Goal: Task Accomplishment & Management: Manage account settings

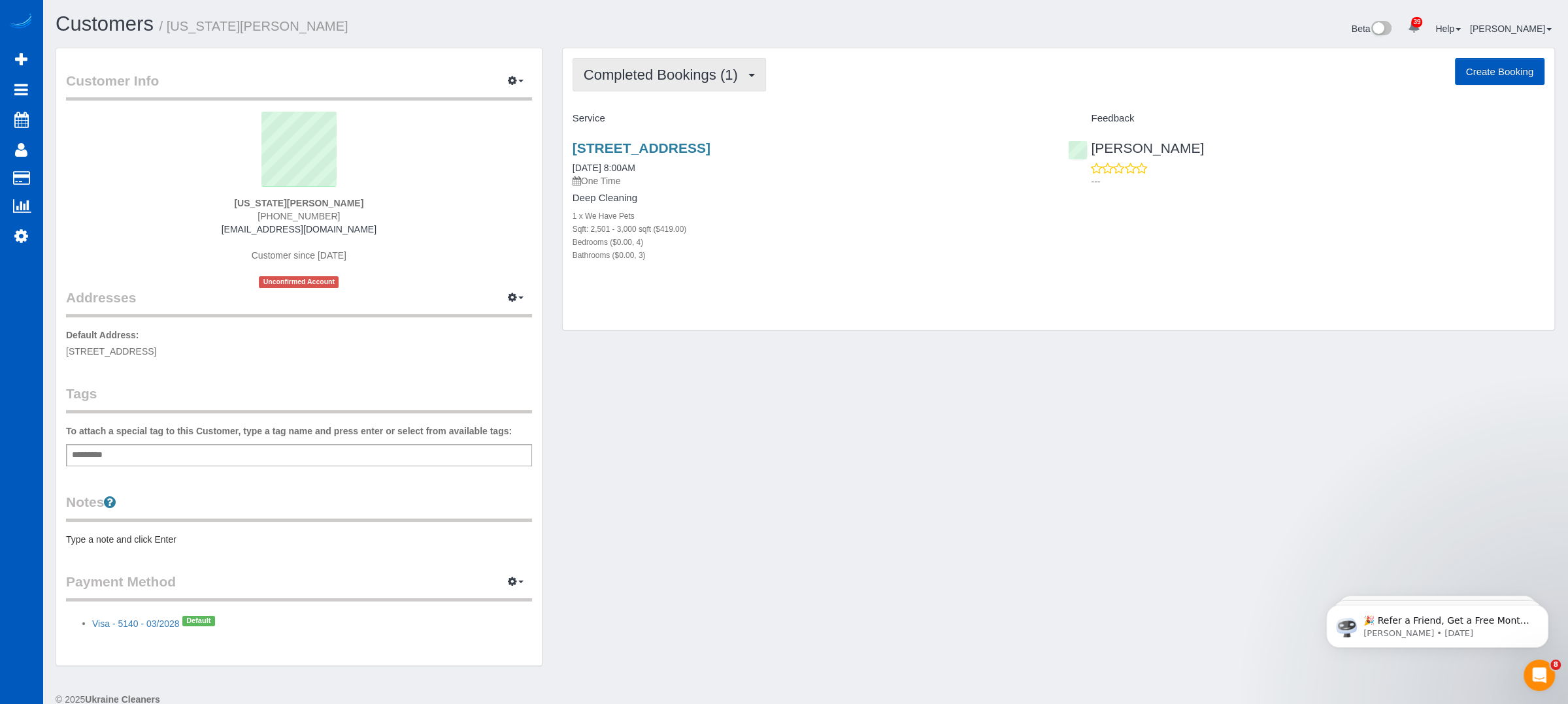
click at [752, 68] on button "Completed Bookings (1)" at bounding box center [669, 74] width 194 height 33
click at [637, 121] on link "Upcoming Bookings (11)" at bounding box center [642, 122] width 138 height 17
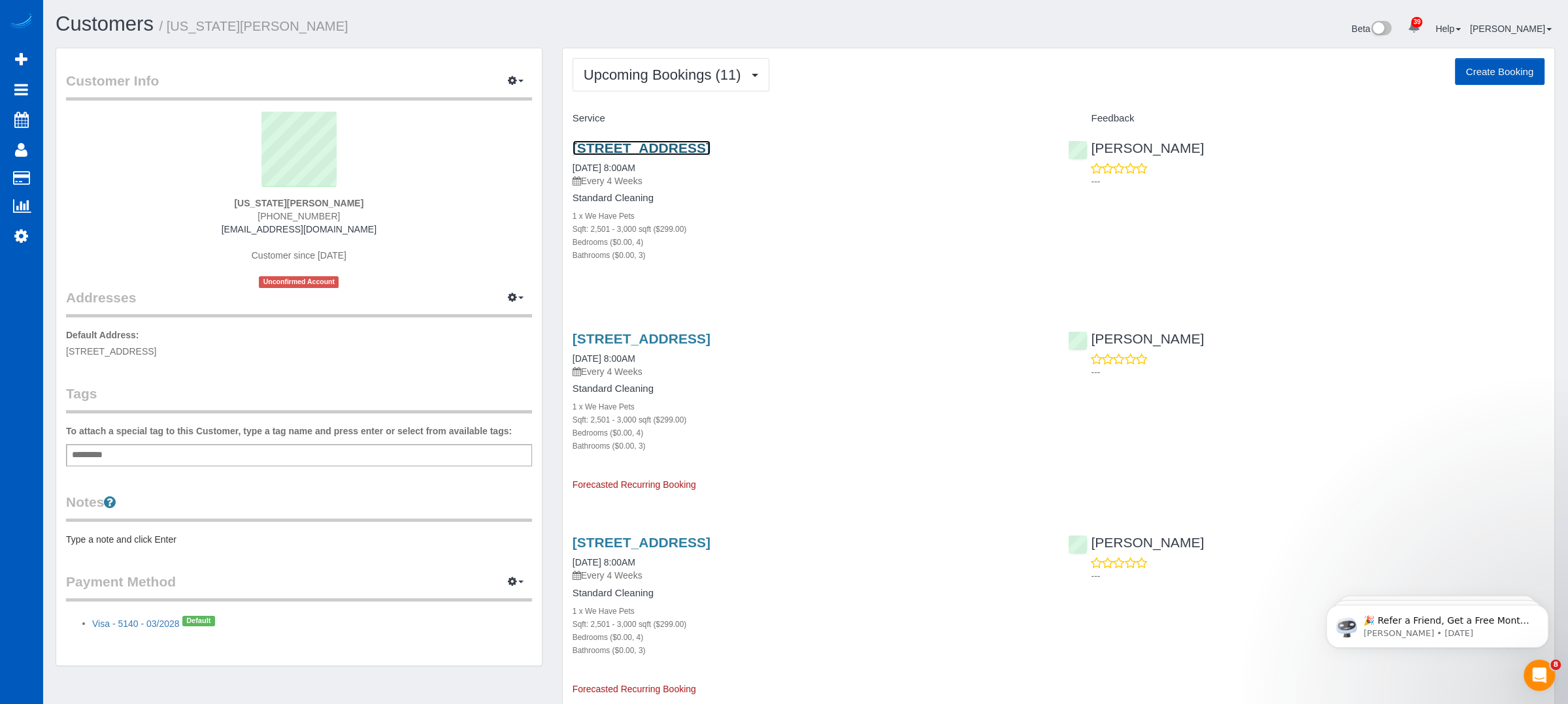
click at [671, 145] on link "16893 Nw Tucson St, Beaverton, OR 97006" at bounding box center [642, 148] width 138 height 15
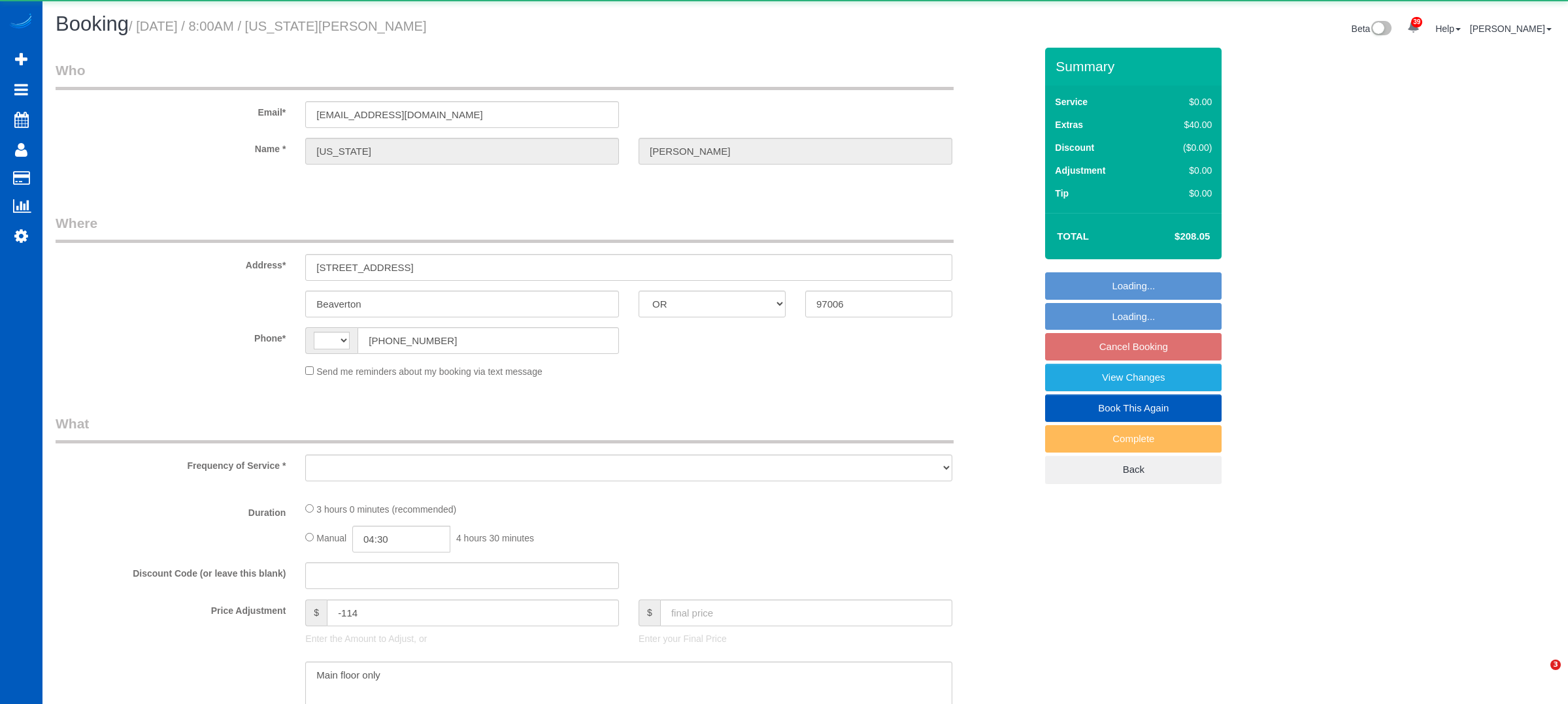
select select "OR"
select select "object:660"
select select "string:fspay-ec21746e-f599-43b9-ae28-ee08235e8733"
select select "199"
select select "2501"
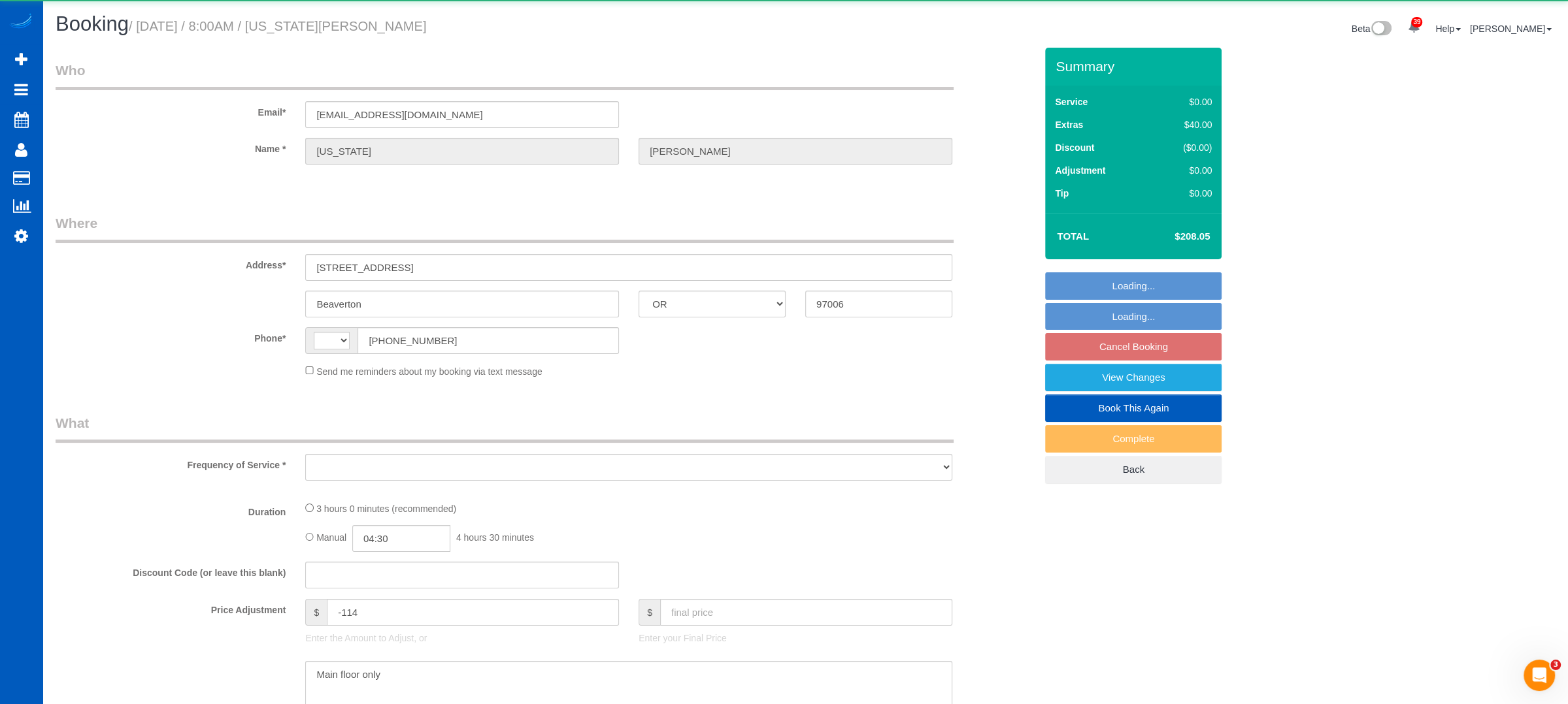
select select "4"
select select "3"
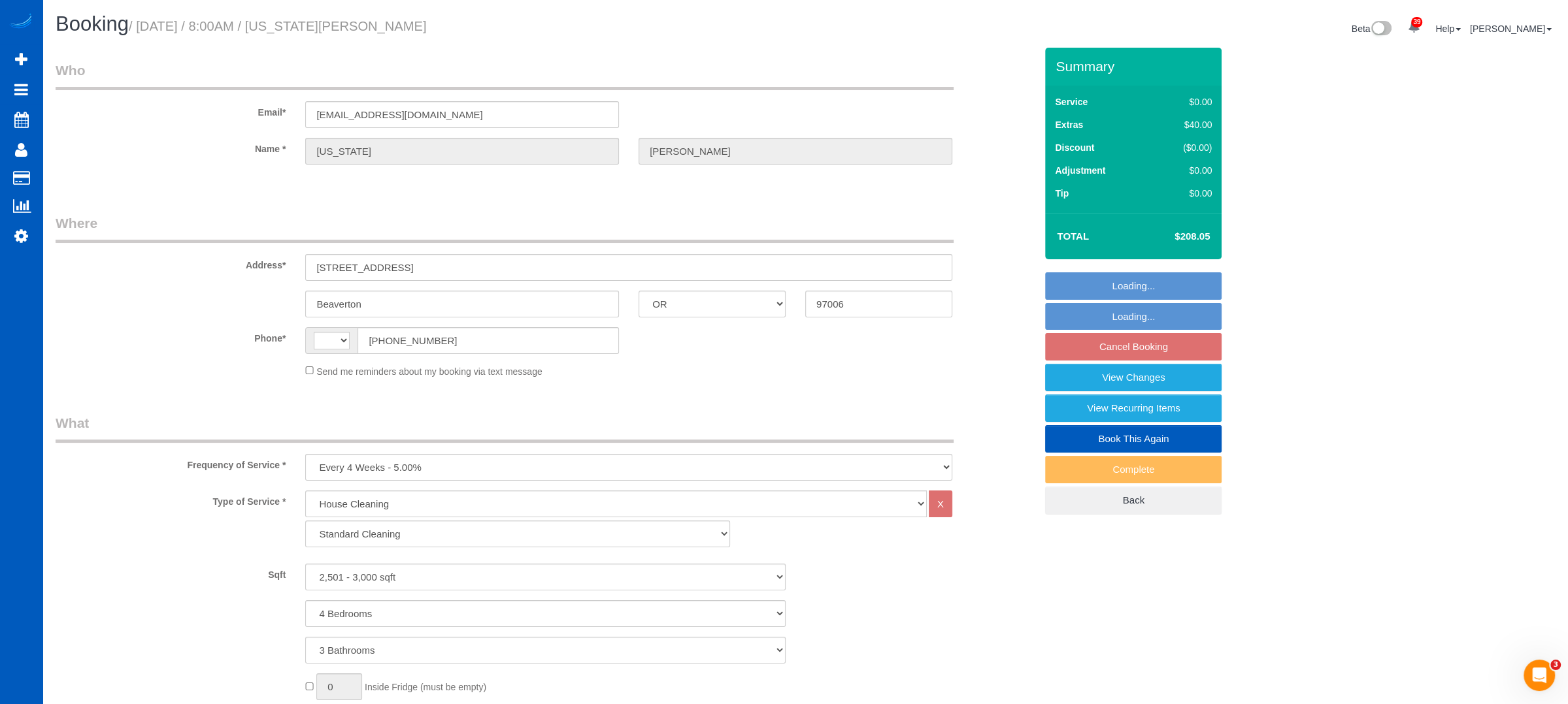
select select "string:[GEOGRAPHIC_DATA]"
select select "spot1"
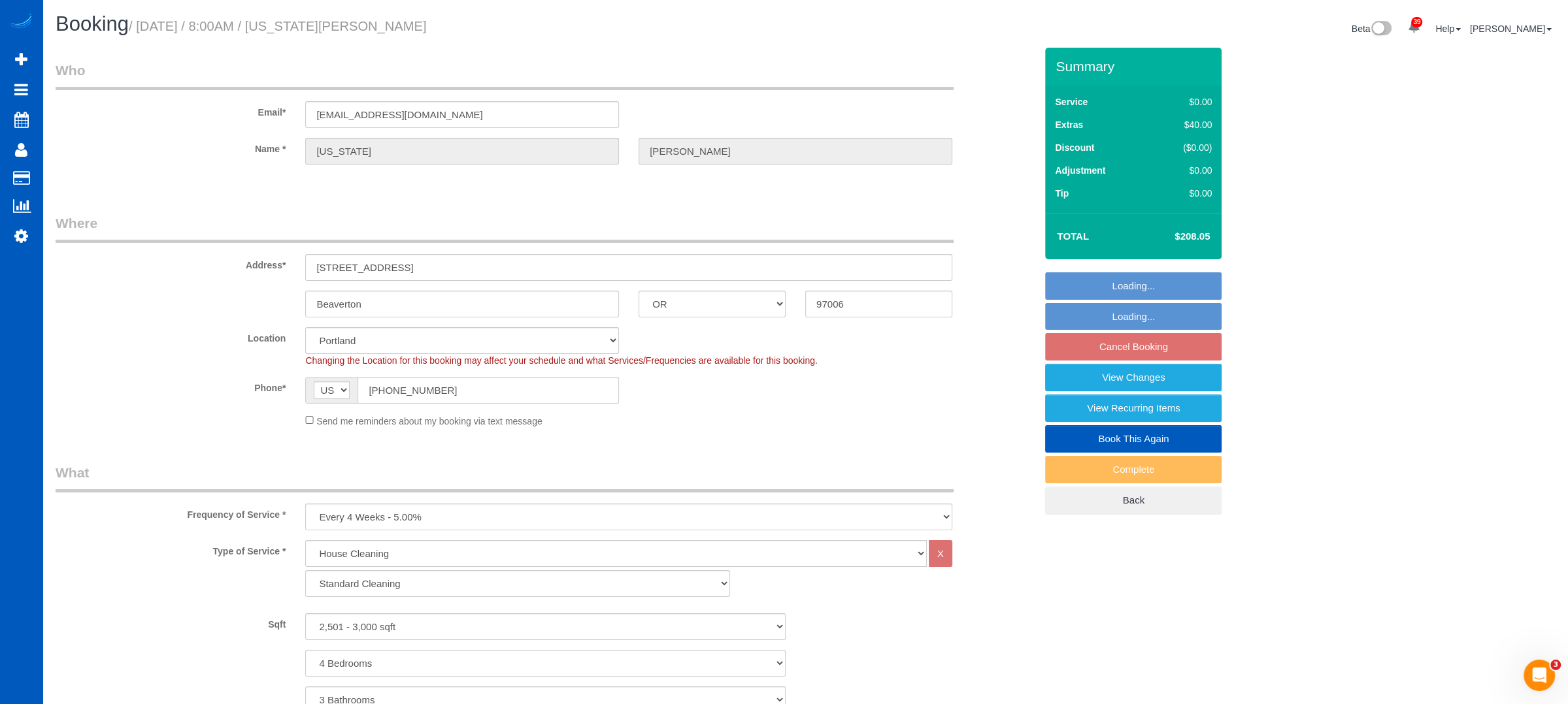
select select "object:1116"
select select "2501"
select select "4"
select select "3"
